Goal: Go to known website: Access a specific website the user already knows

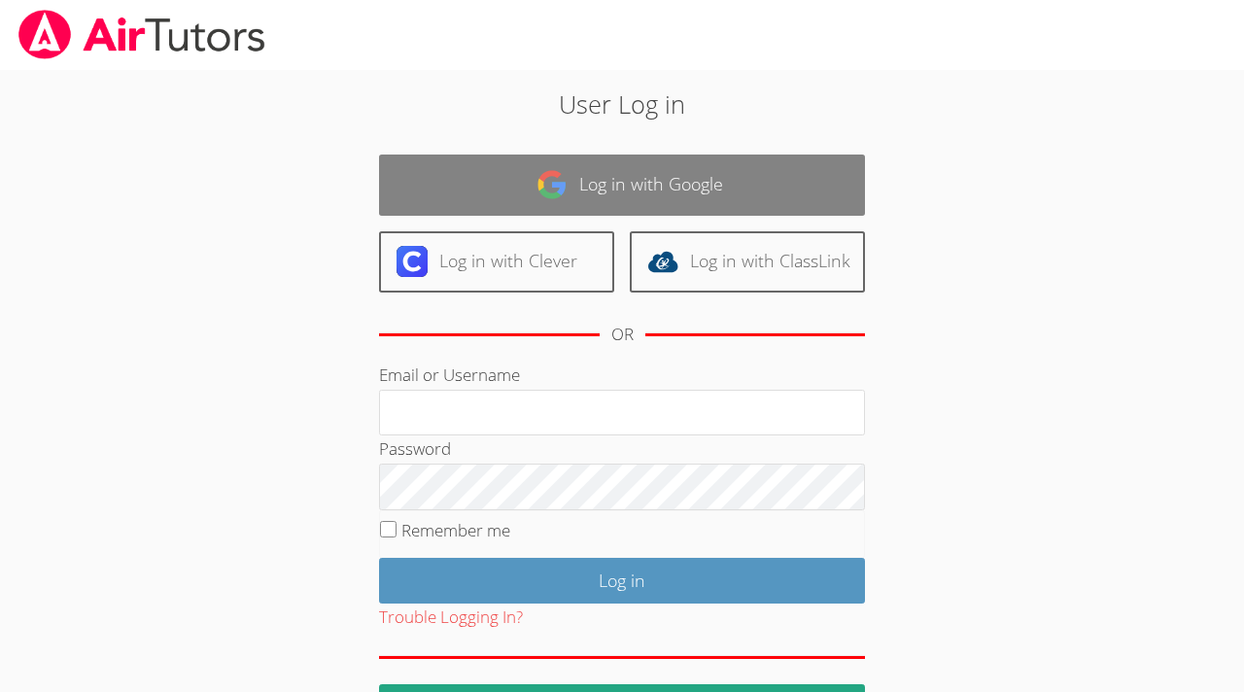
click at [654, 180] on link "Log in with Google" at bounding box center [622, 184] width 486 height 61
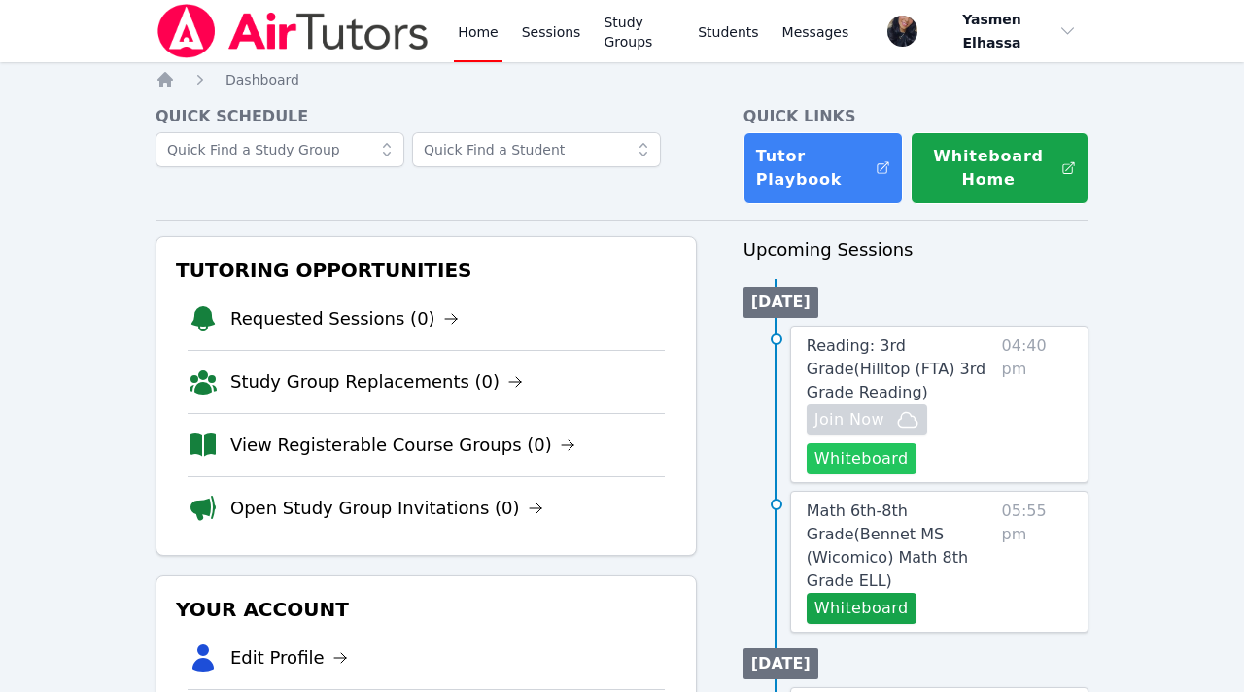
click at [866, 470] on button "Whiteboard" at bounding box center [861, 458] width 110 height 31
